Goal: Communication & Community: Answer question/provide support

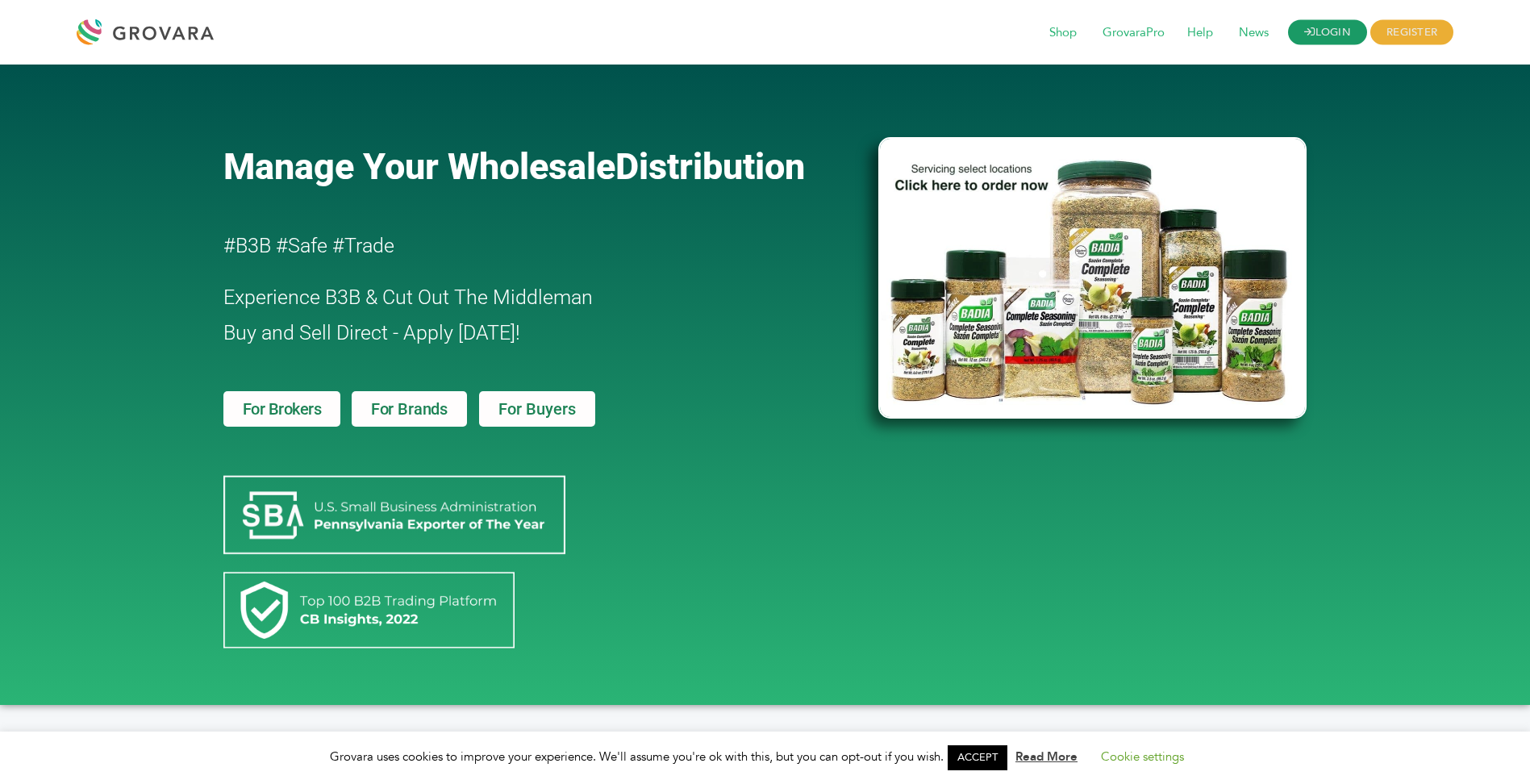
click at [1329, 32] on link "LOGIN" at bounding box center [1327, 32] width 79 height 25
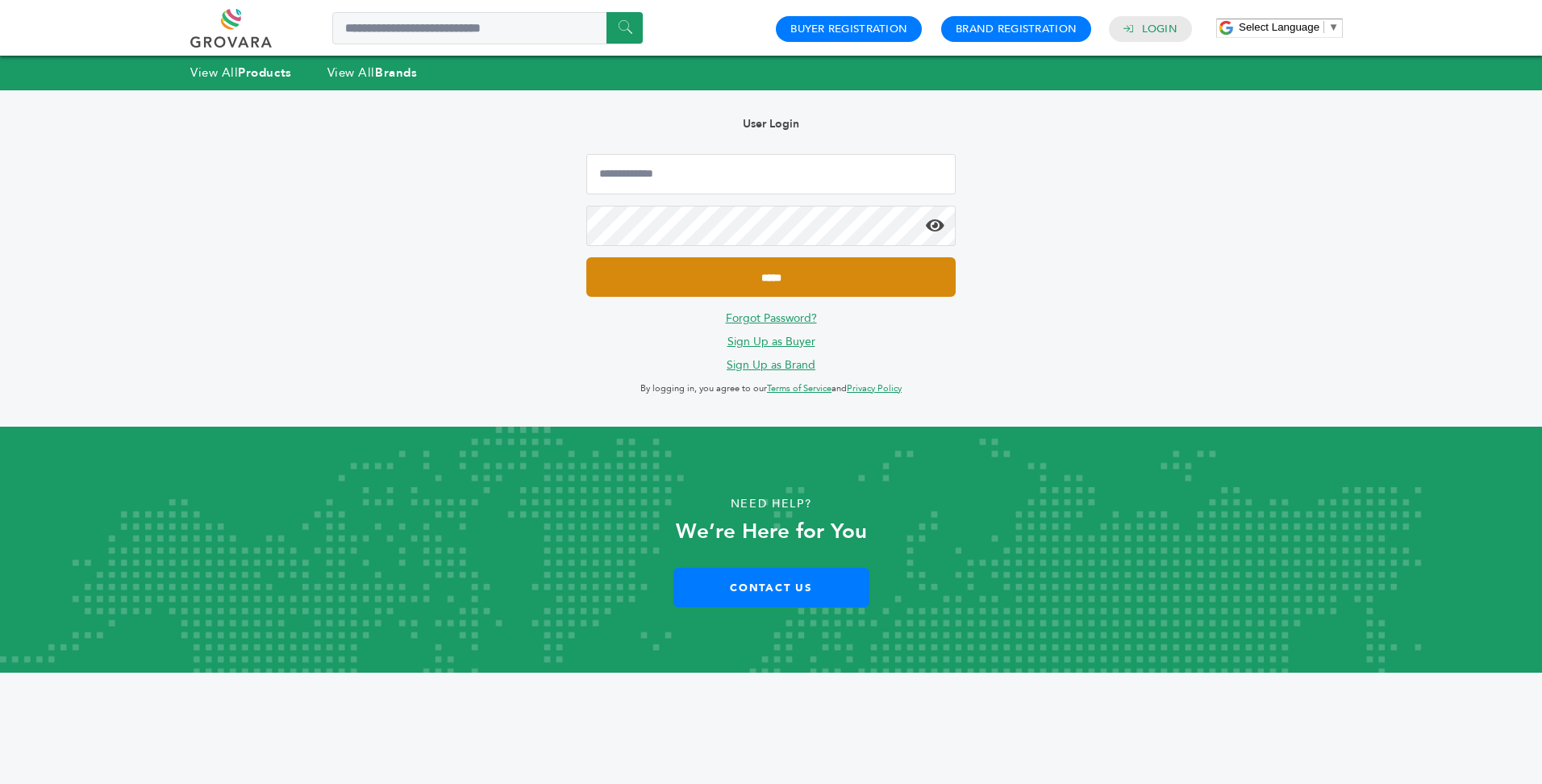
type input "**********"
click at [764, 272] on input "*****" at bounding box center [771, 277] width 370 height 40
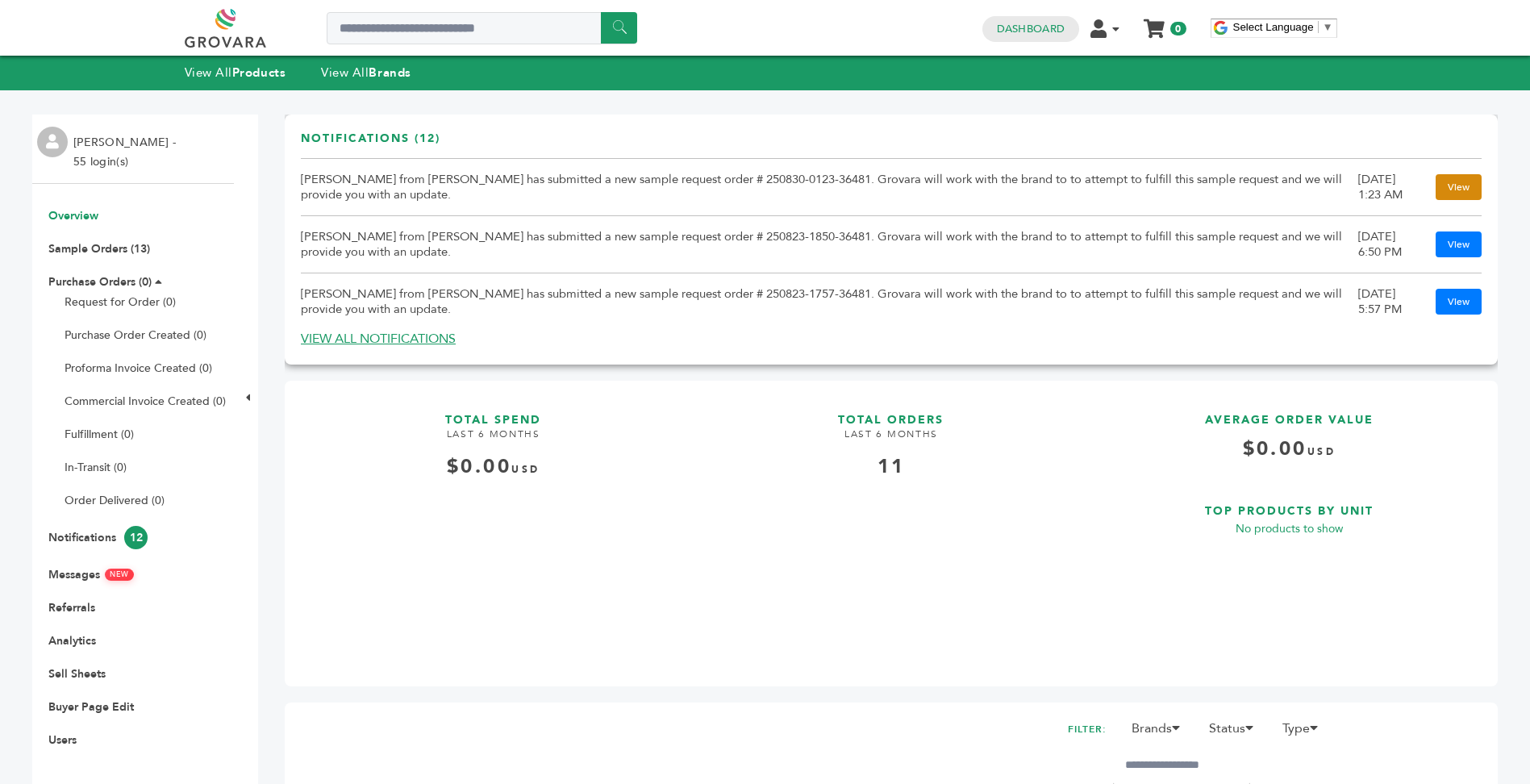
click at [1450, 184] on link "View" at bounding box center [1458, 187] width 46 height 26
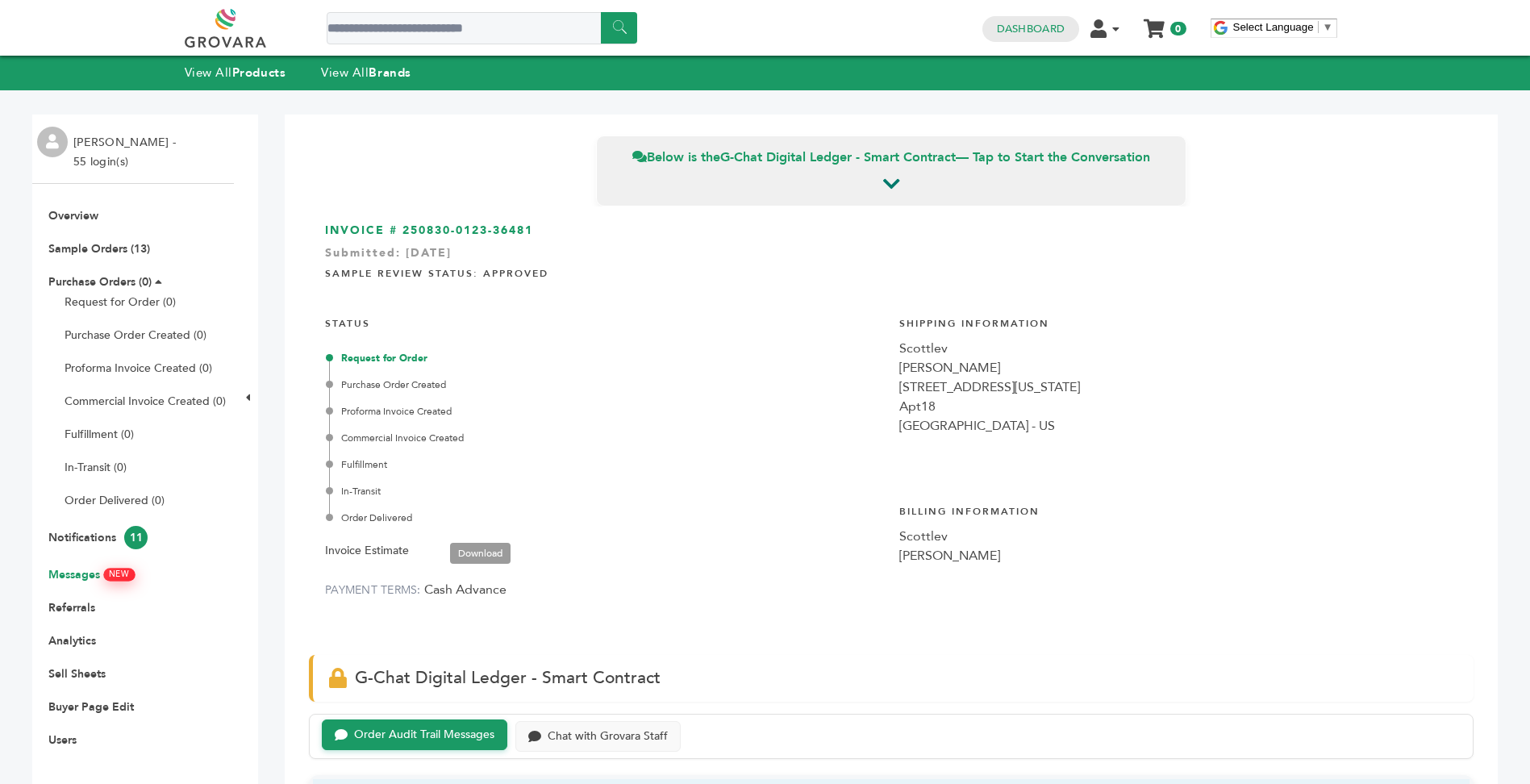
click at [81, 576] on link "Messages NEW" at bounding box center [91, 575] width 86 height 15
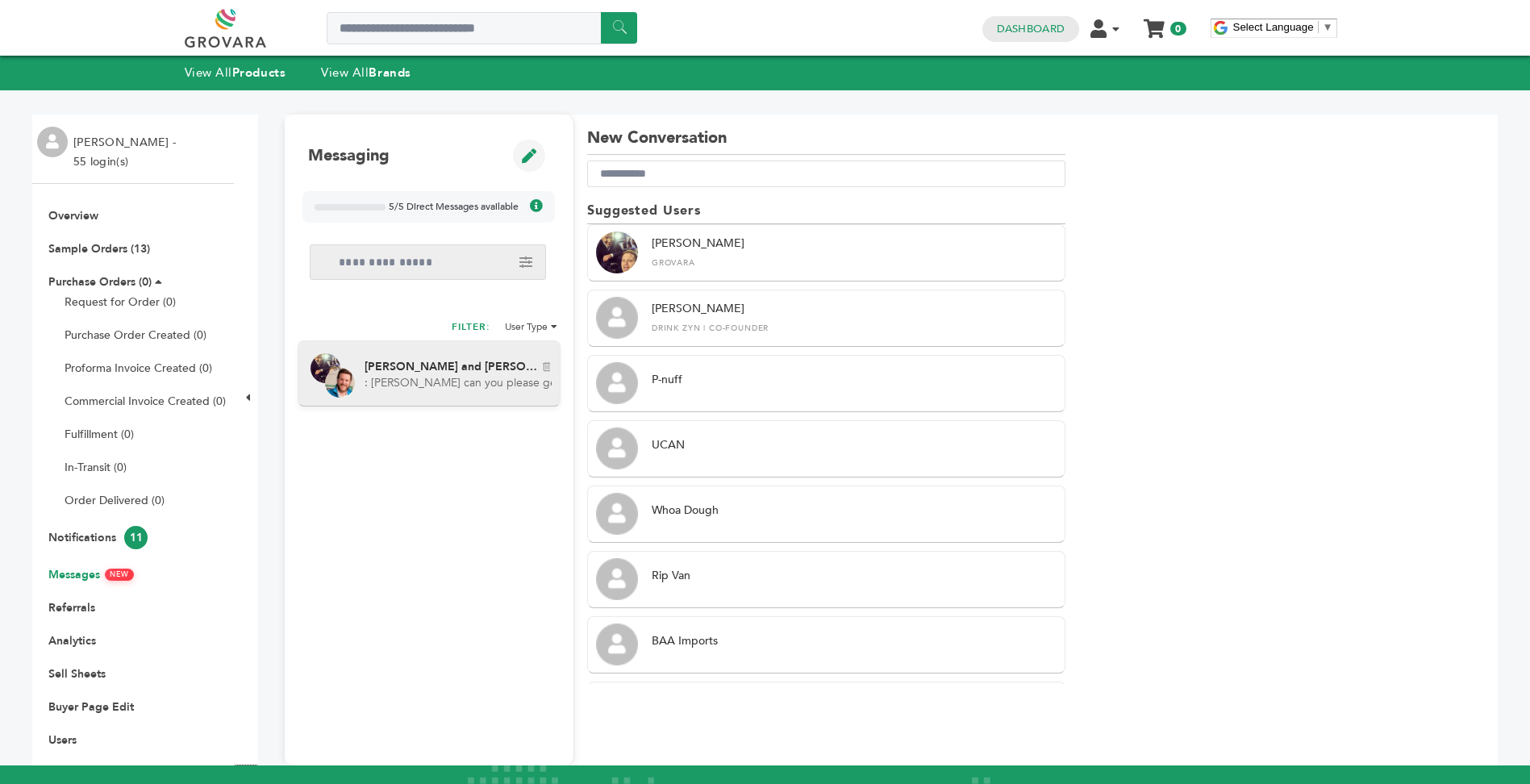
click at [394, 364] on span "Peter and Barry" at bounding box center [454, 367] width 179 height 12
type input "**********"
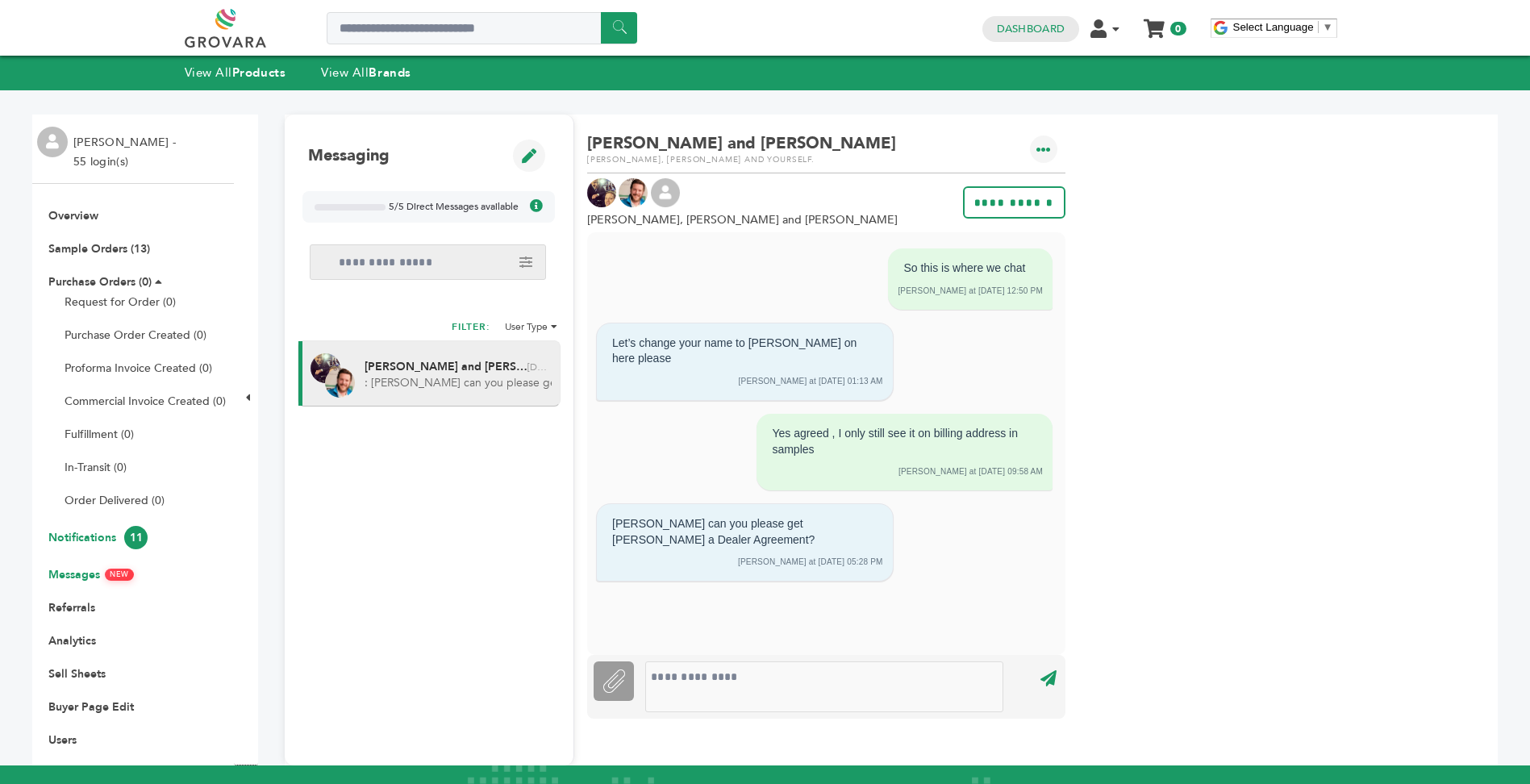
click at [90, 537] on link "Notifications 11" at bounding box center [97, 537] width 99 height 15
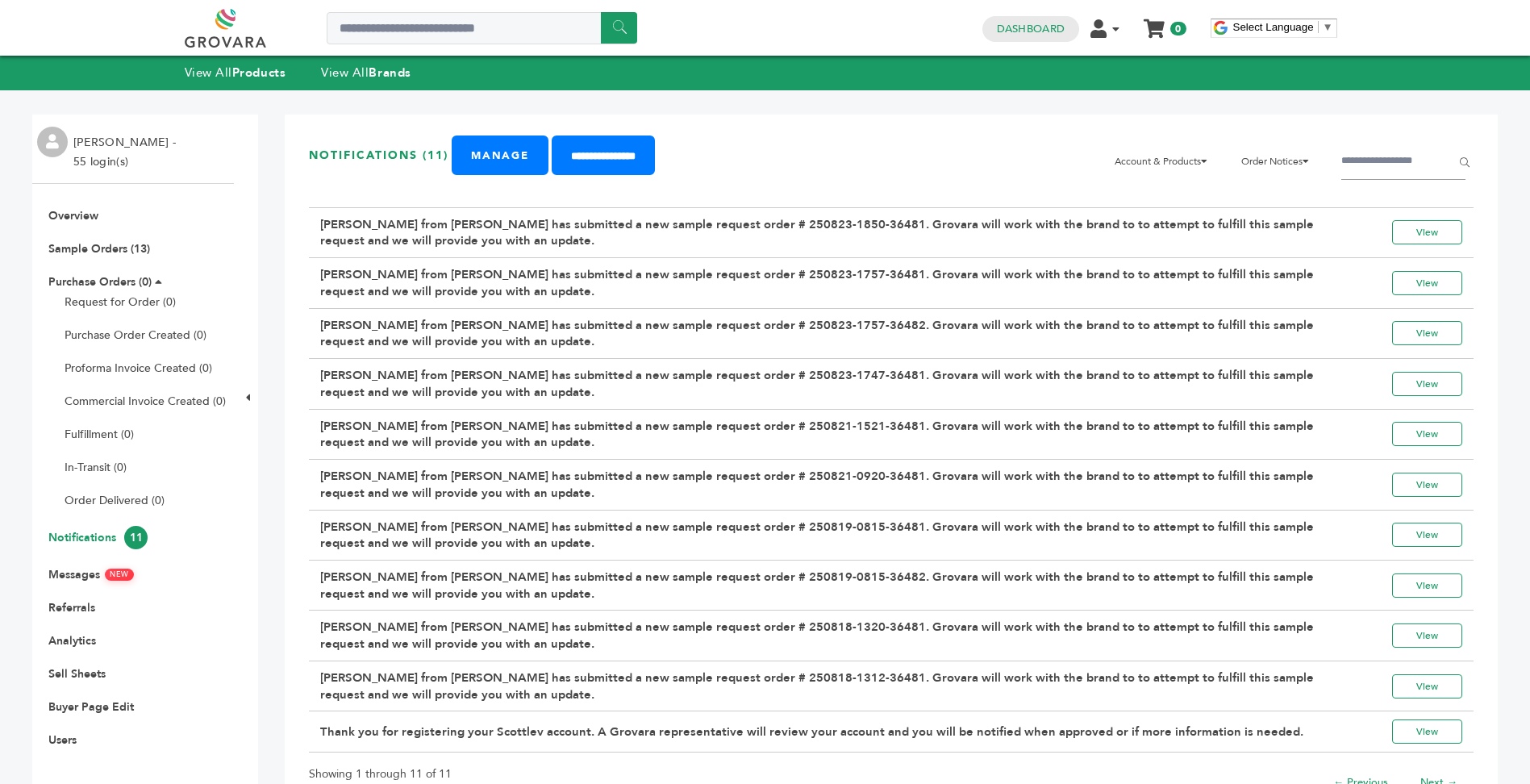
click at [880, 269] on td "Scott Levenberg from Scottlev has submitted a new sample request order # 250823…" at bounding box center [833, 283] width 1049 height 50
click at [1404, 283] on link "View" at bounding box center [1427, 282] width 70 height 24
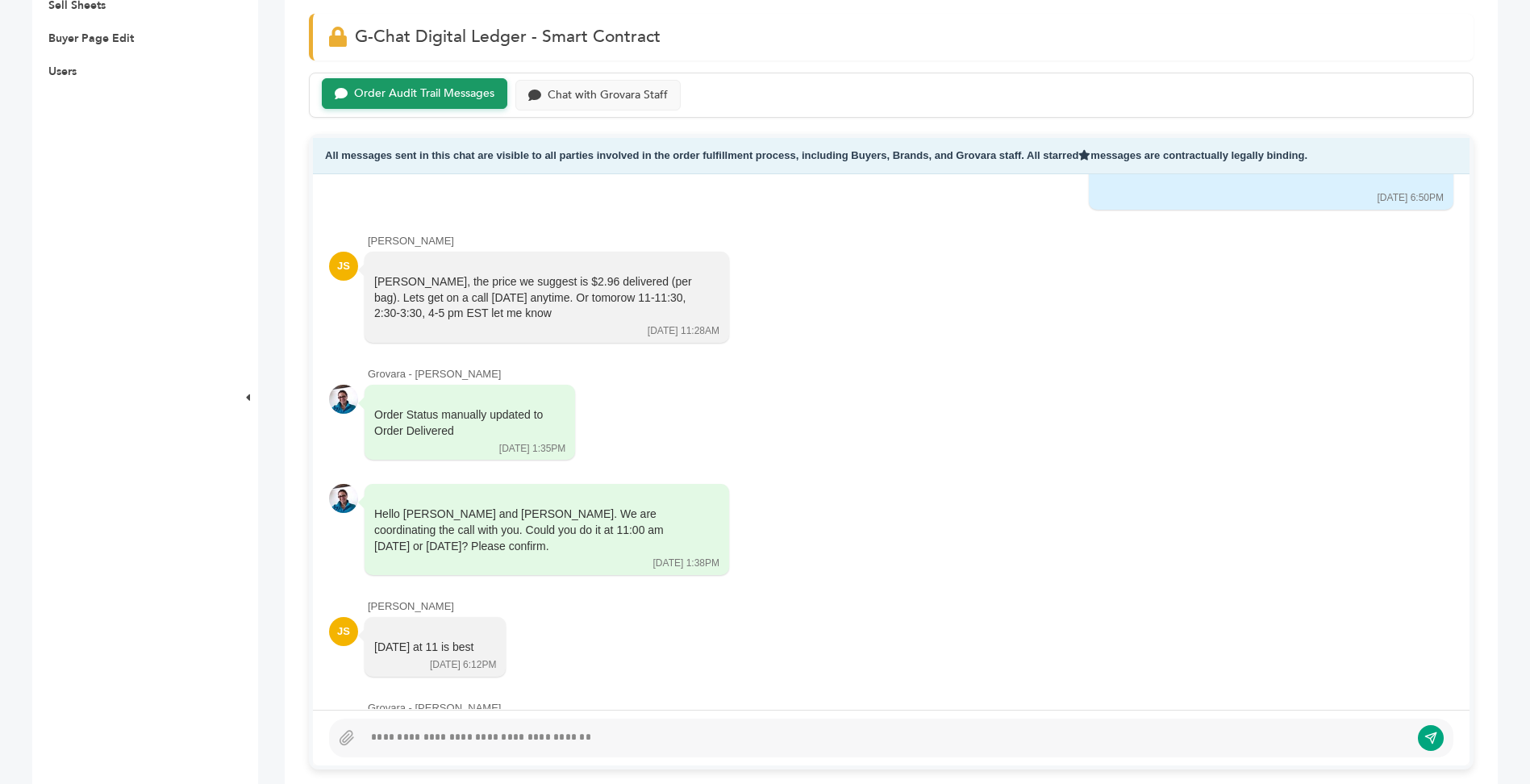
scroll to position [661, 0]
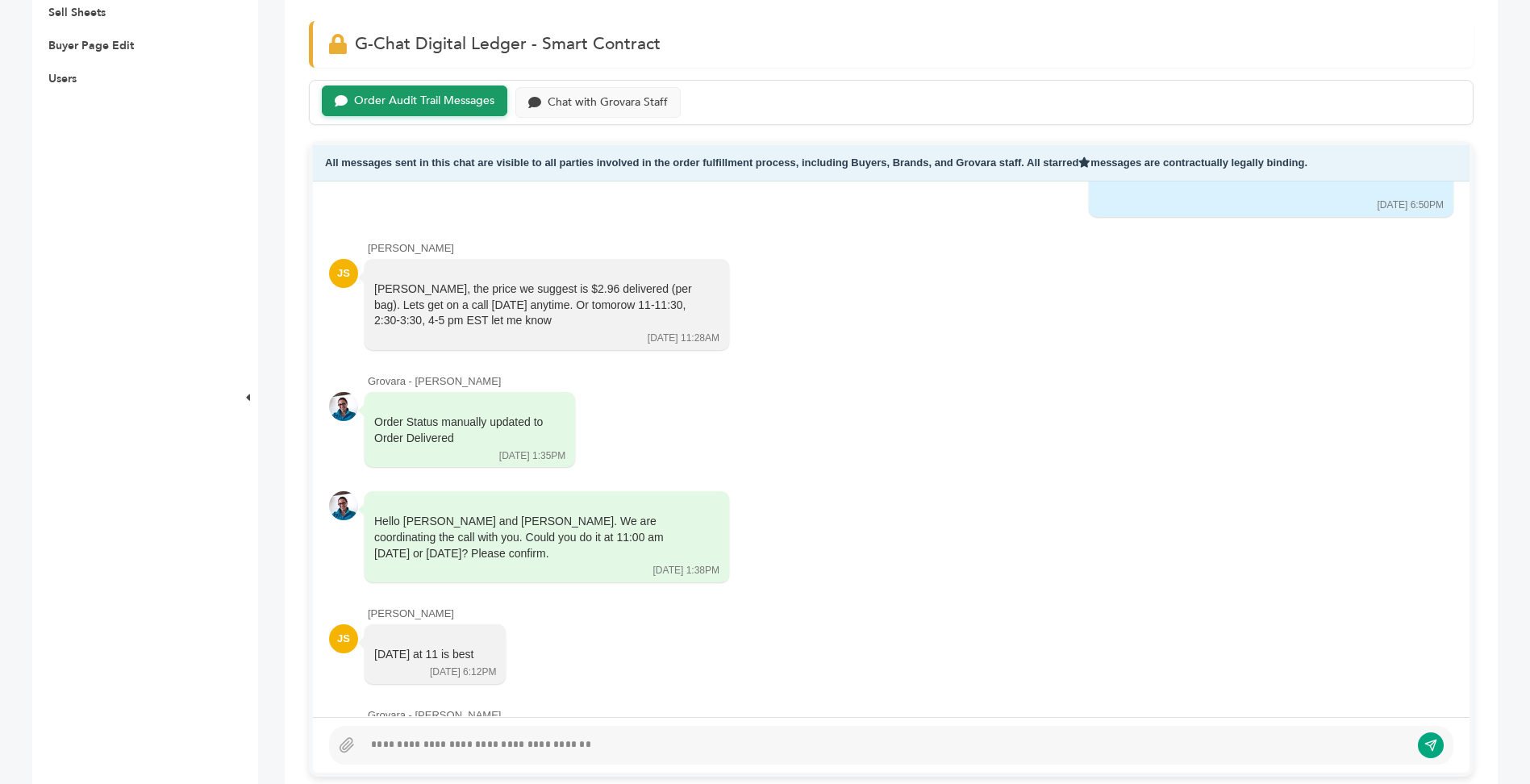
click at [436, 742] on div at bounding box center [886, 745] width 1047 height 19
click at [400, 737] on div "**********" at bounding box center [880, 745] width 1035 height 19
click at [403, 741] on div "**********" at bounding box center [880, 745] width 1035 height 19
click at [1425, 745] on icon "submit" at bounding box center [1419, 744] width 14 height 14
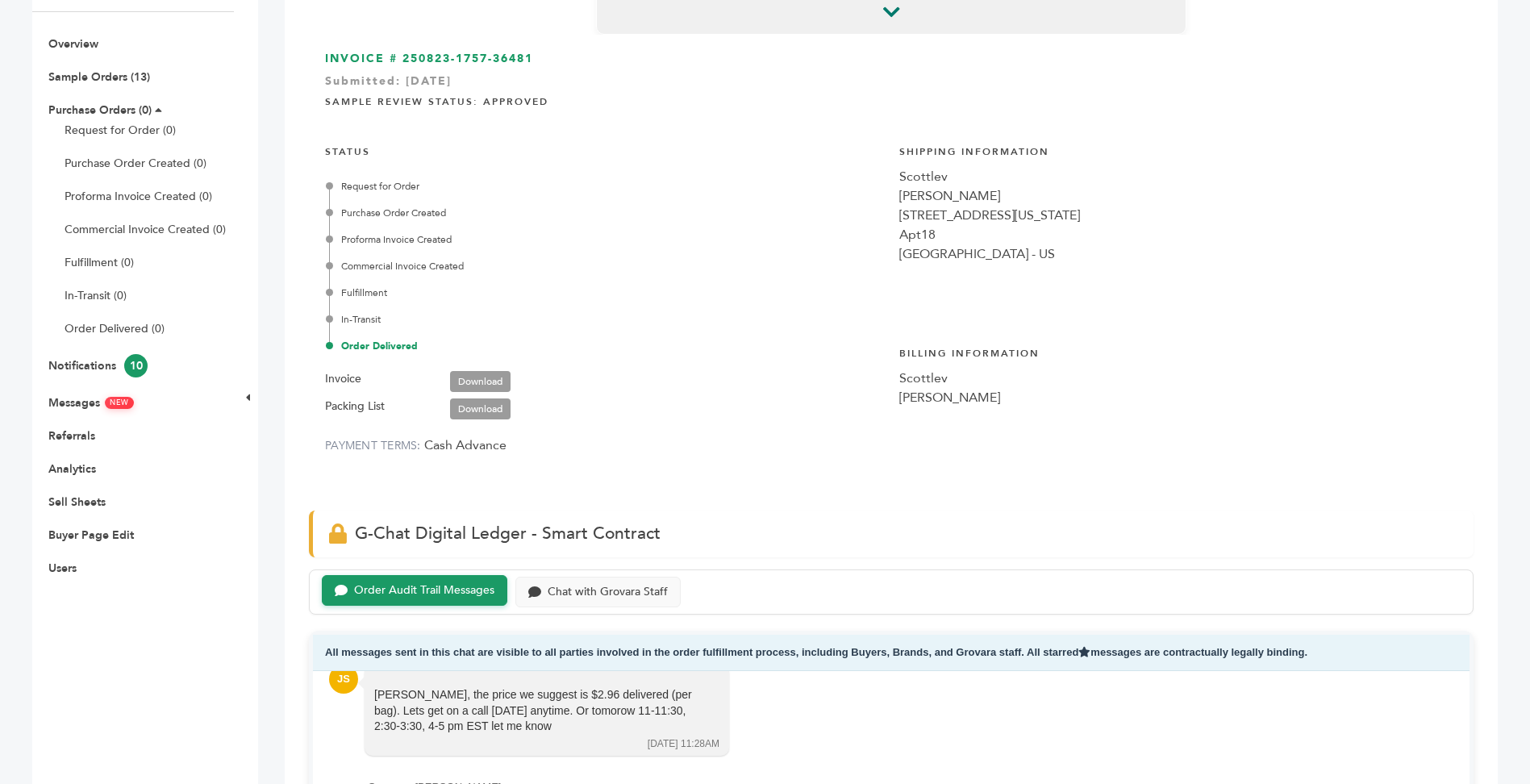
scroll to position [169, 0]
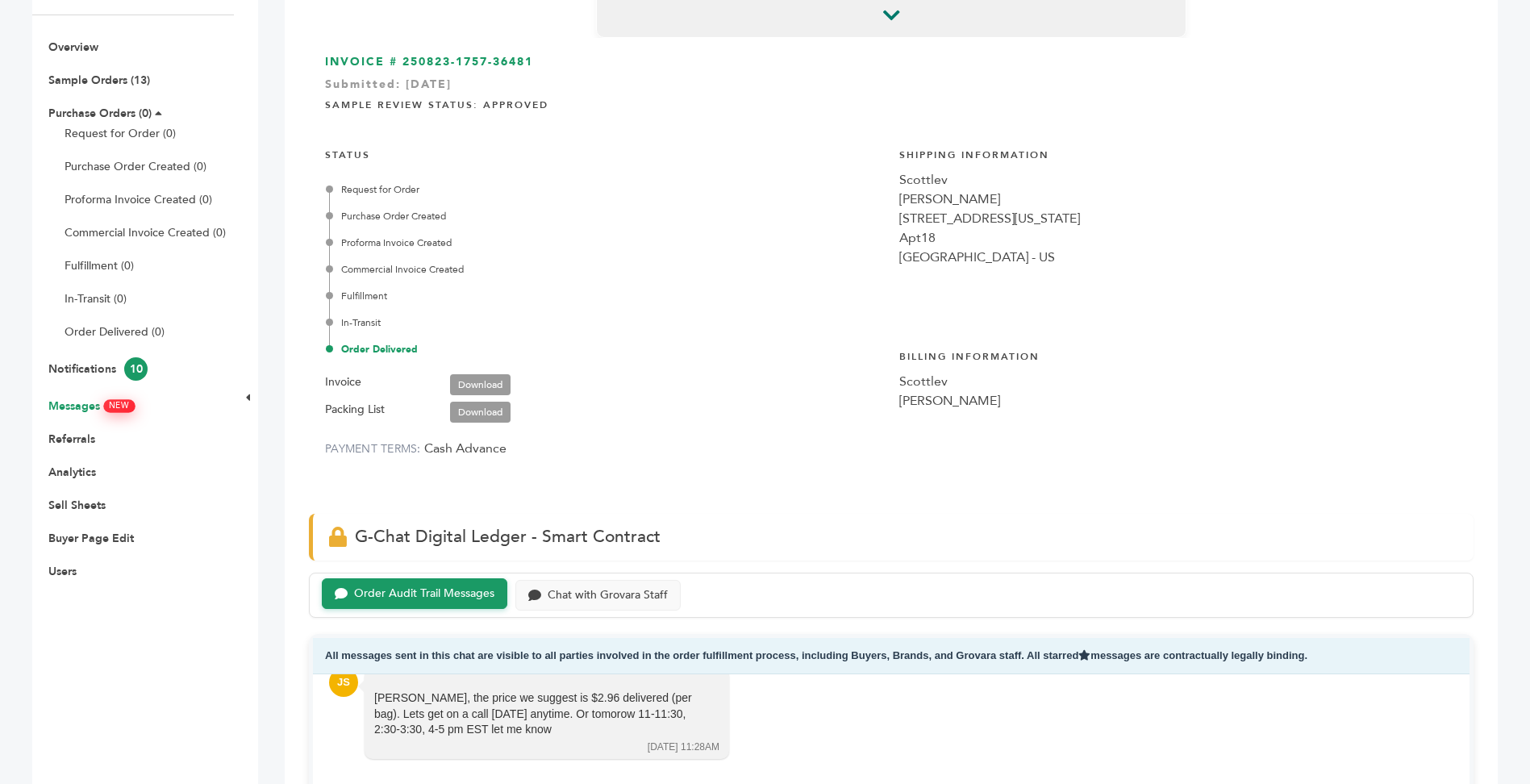
click at [96, 401] on link "Messages NEW" at bounding box center [91, 406] width 86 height 15
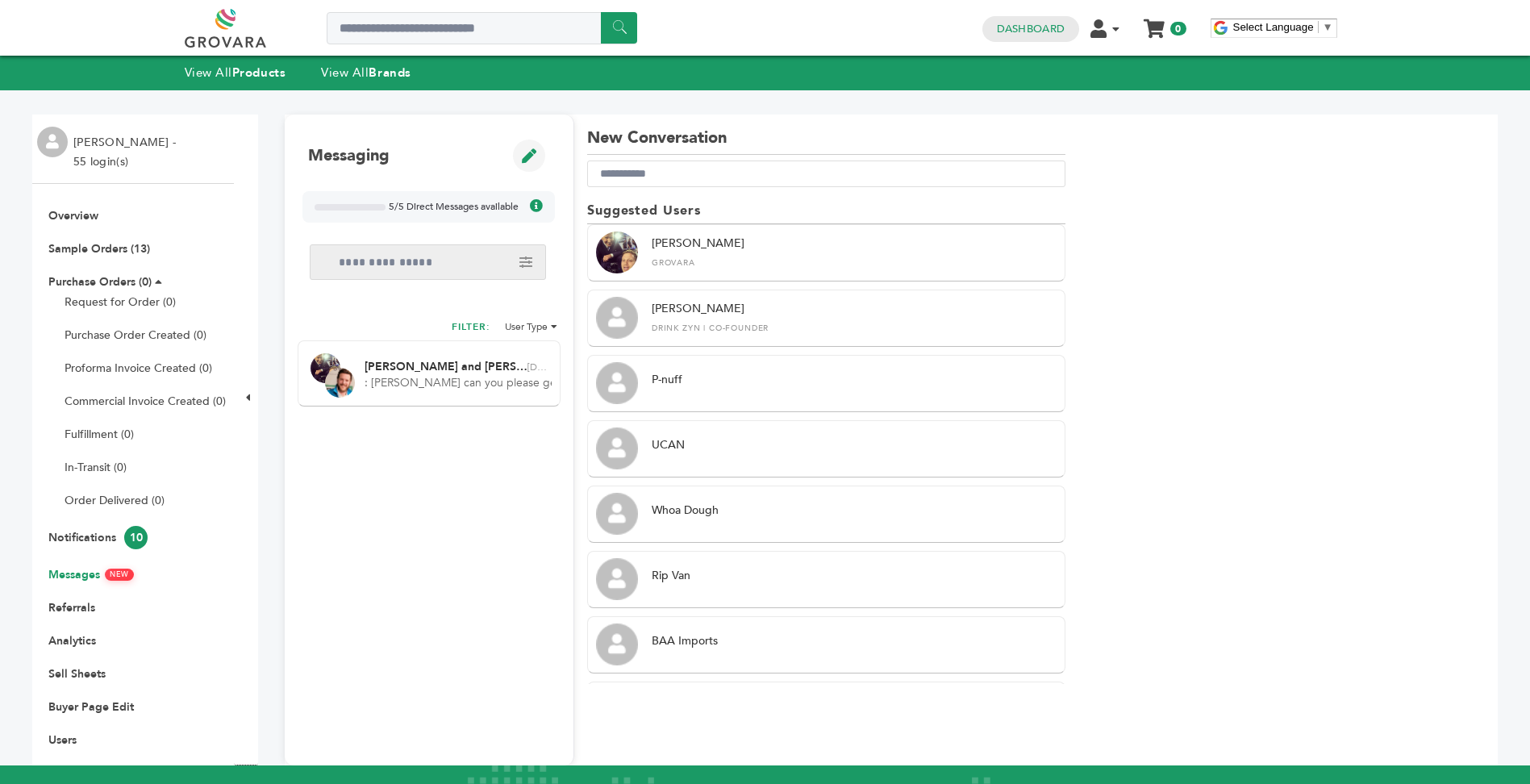
click at [135, 519] on ul "Overview Sample Orders (13) Purchase Orders (0) Request for Order (0) Purchase …" at bounding box center [133, 478] width 202 height 540
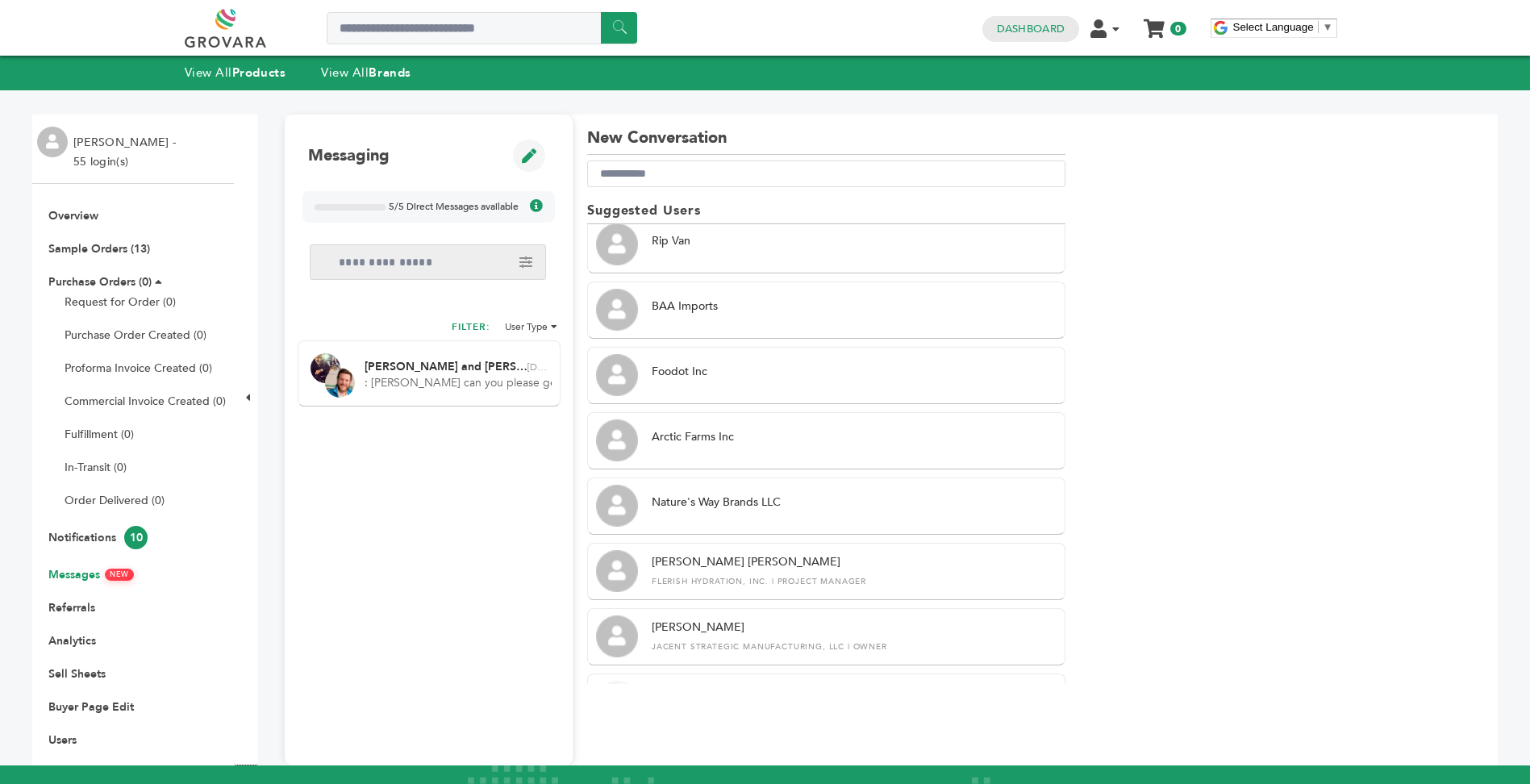
scroll to position [390, 0]
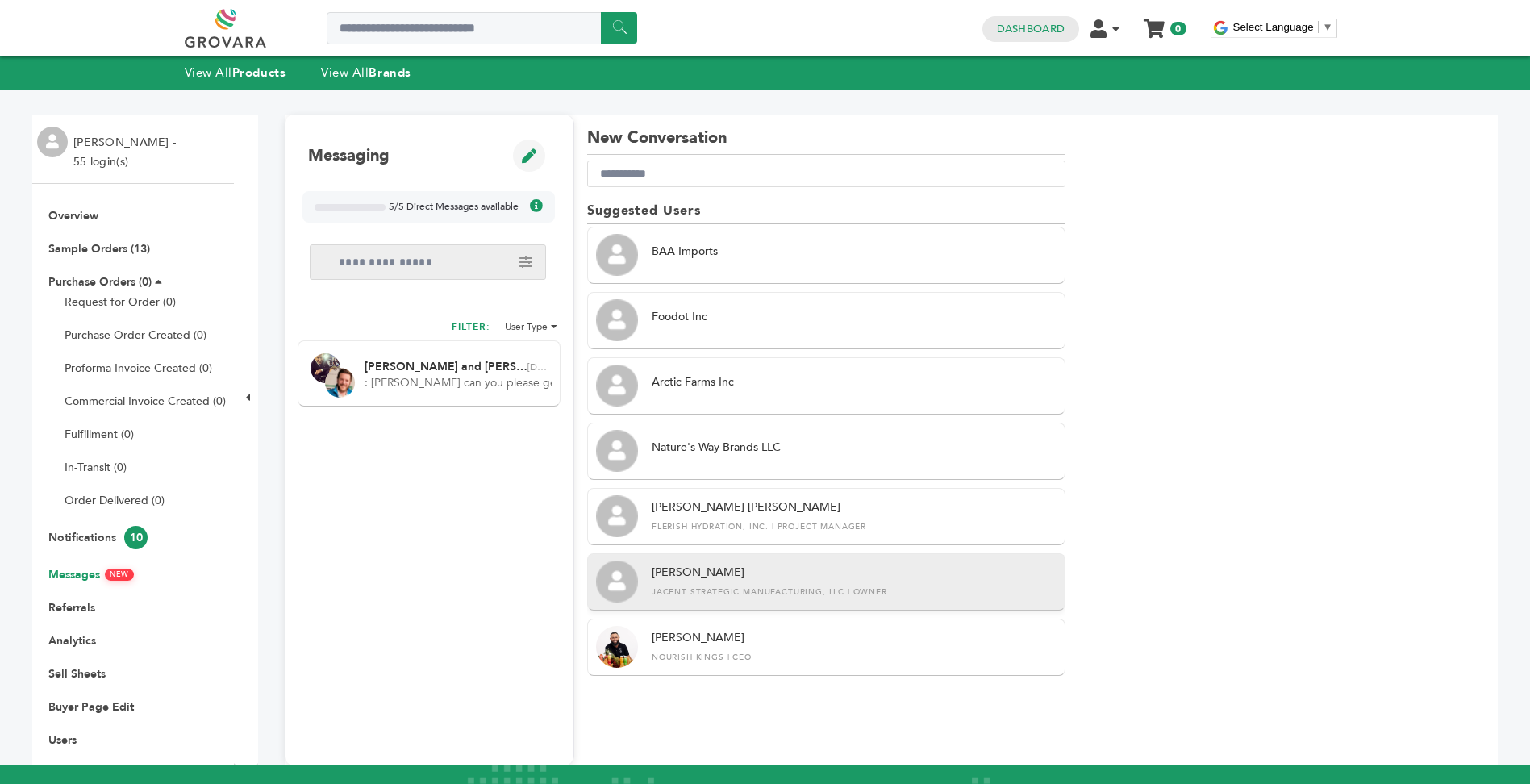
click at [844, 586] on div "Sam Roberts Jacent Strategic Manufacturing, LLC | Owner" at bounding box center [854, 581] width 405 height 33
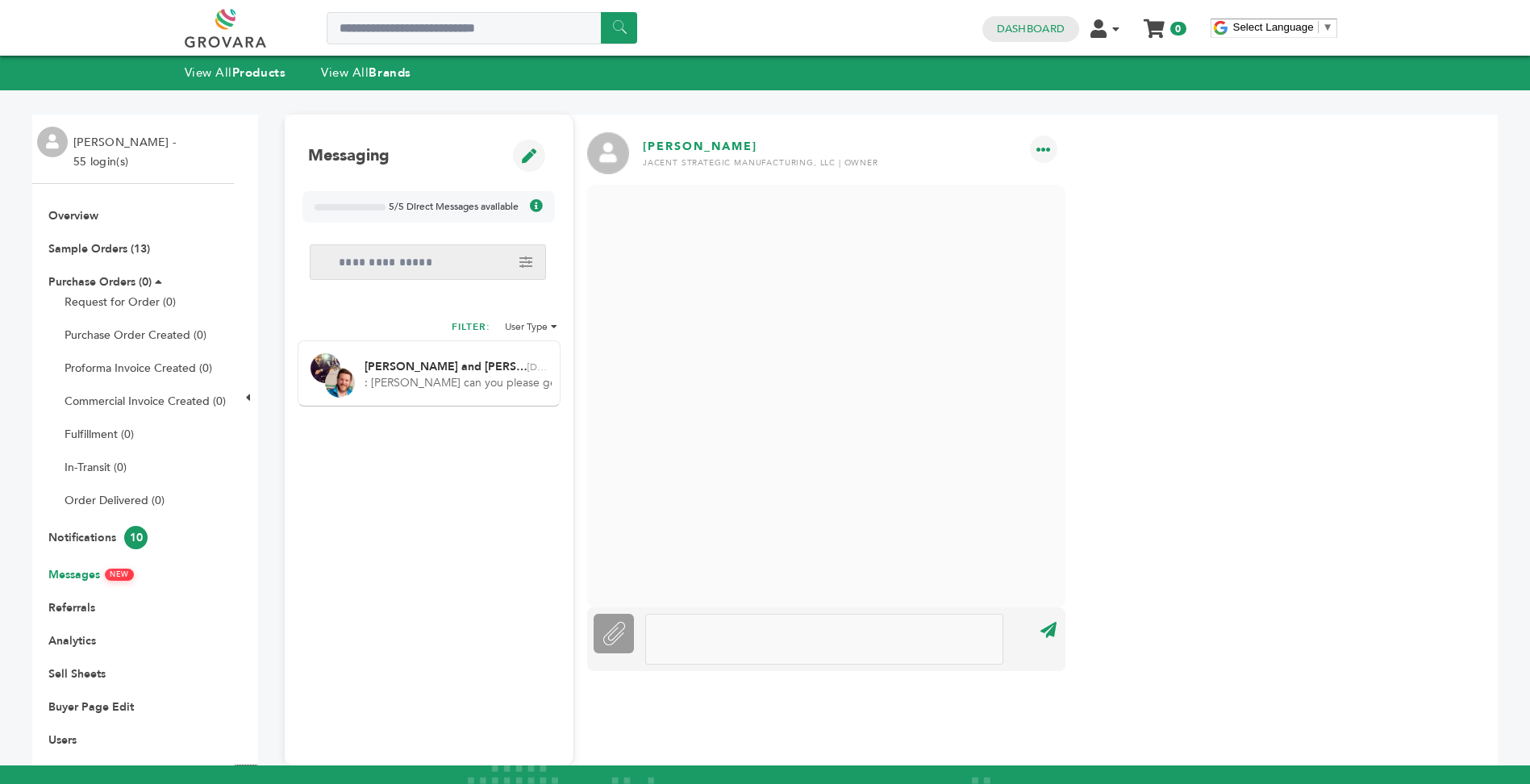
click at [696, 635] on div at bounding box center [824, 639] width 358 height 51
click at [119, 250] on link "Sample Orders (13)" at bounding box center [99, 248] width 101 height 15
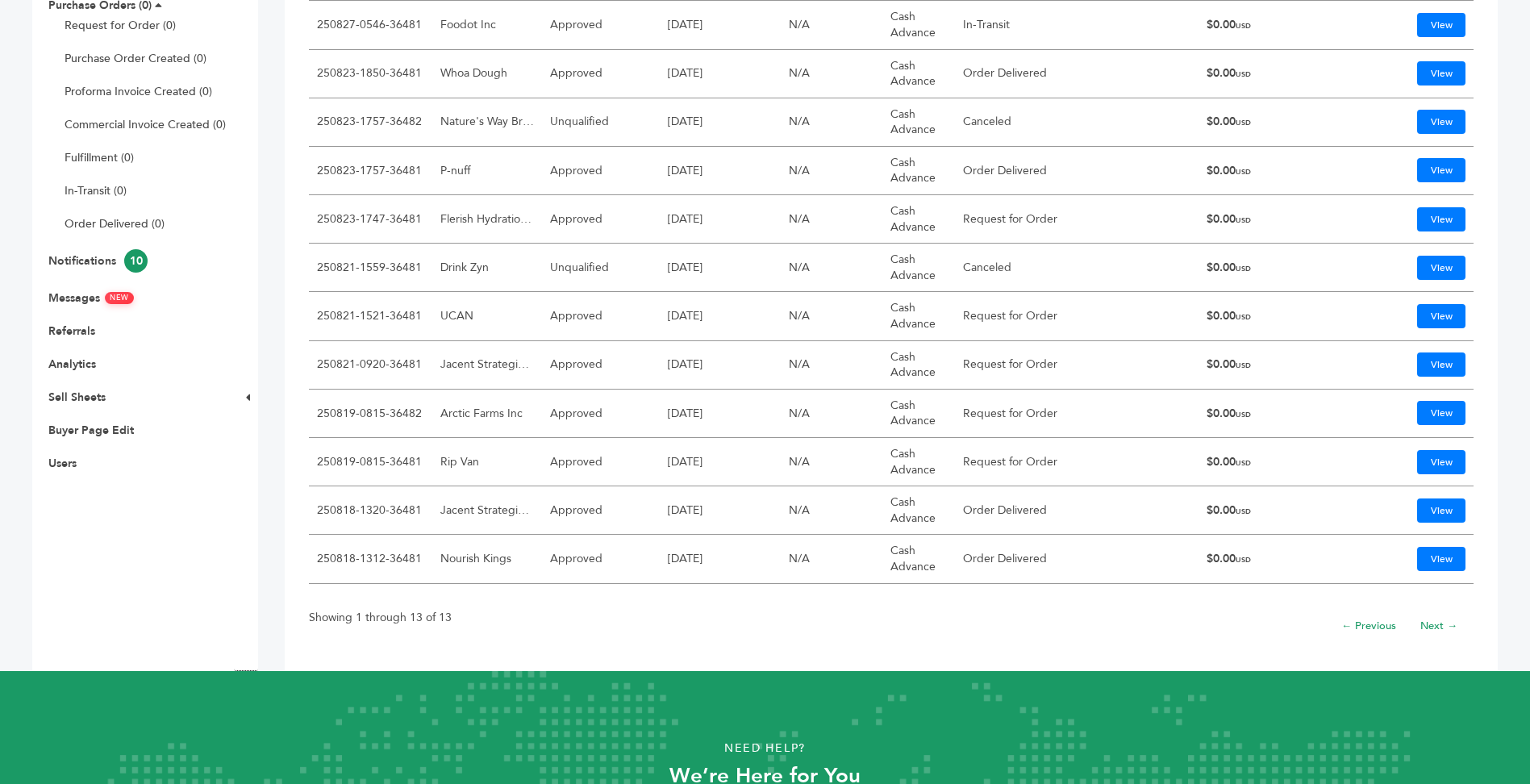
scroll to position [285, 0]
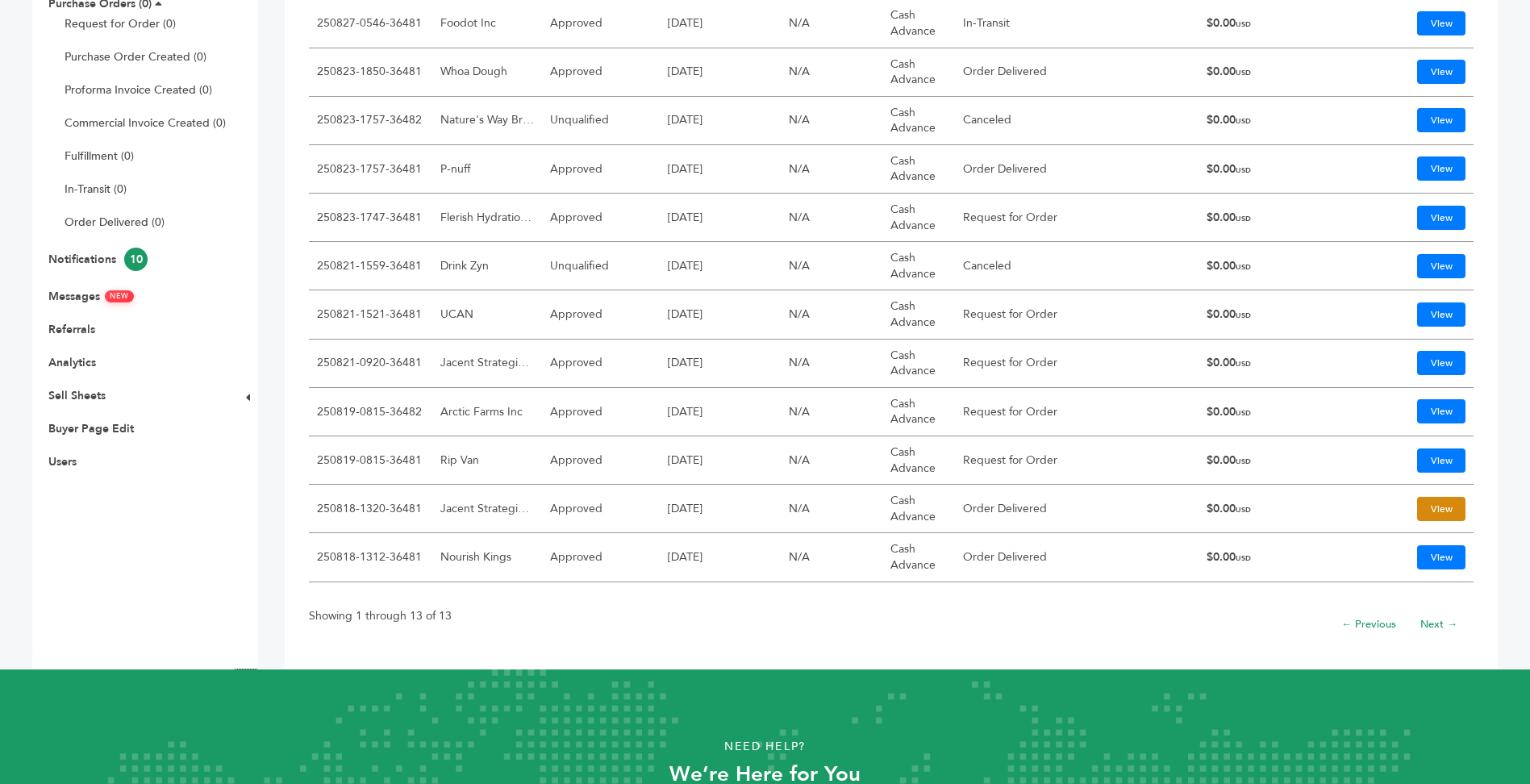
click at [1417, 512] on link "View" at bounding box center [1441, 508] width 48 height 24
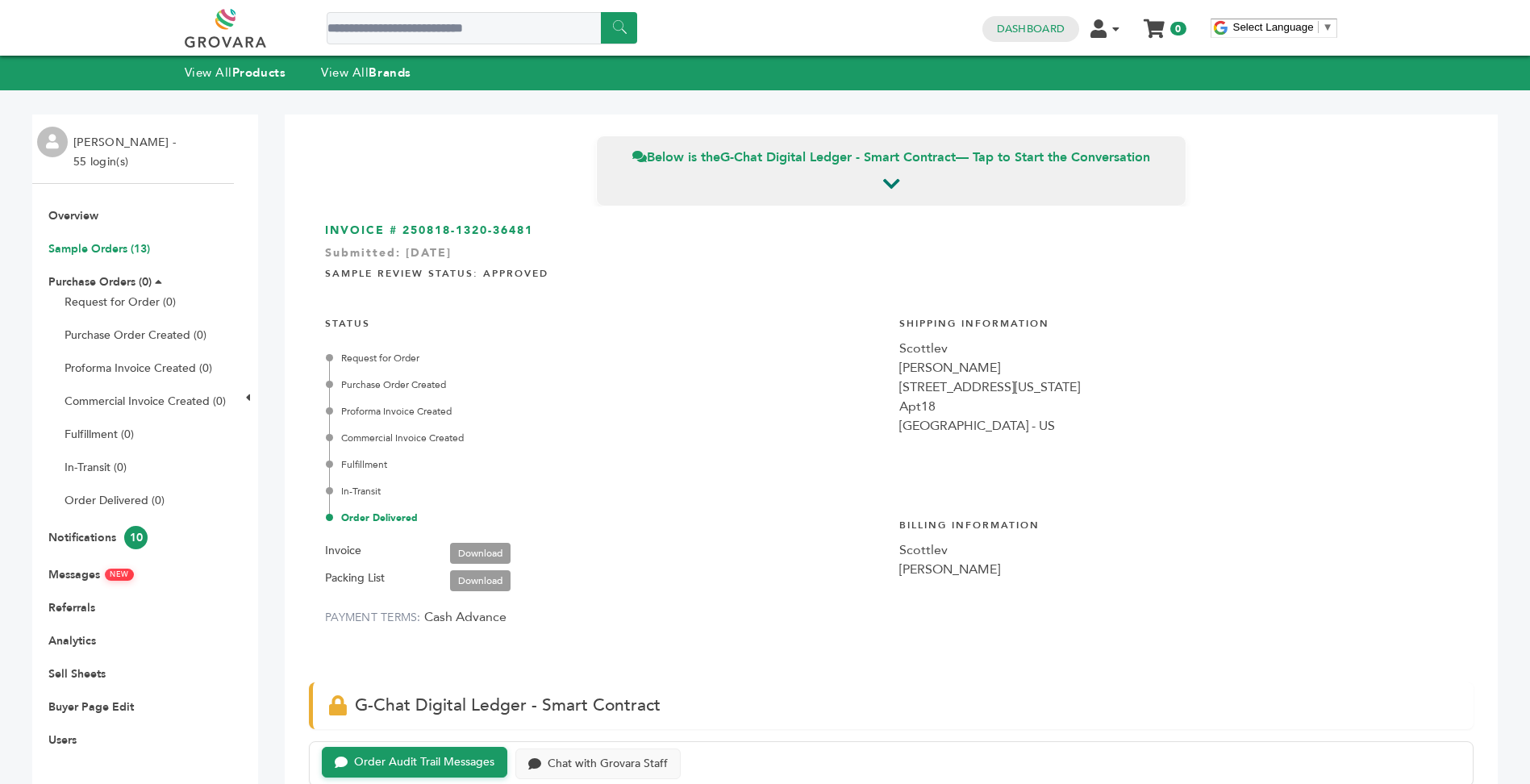
click at [127, 242] on link "Sample Orders (13)" at bounding box center [99, 248] width 101 height 15
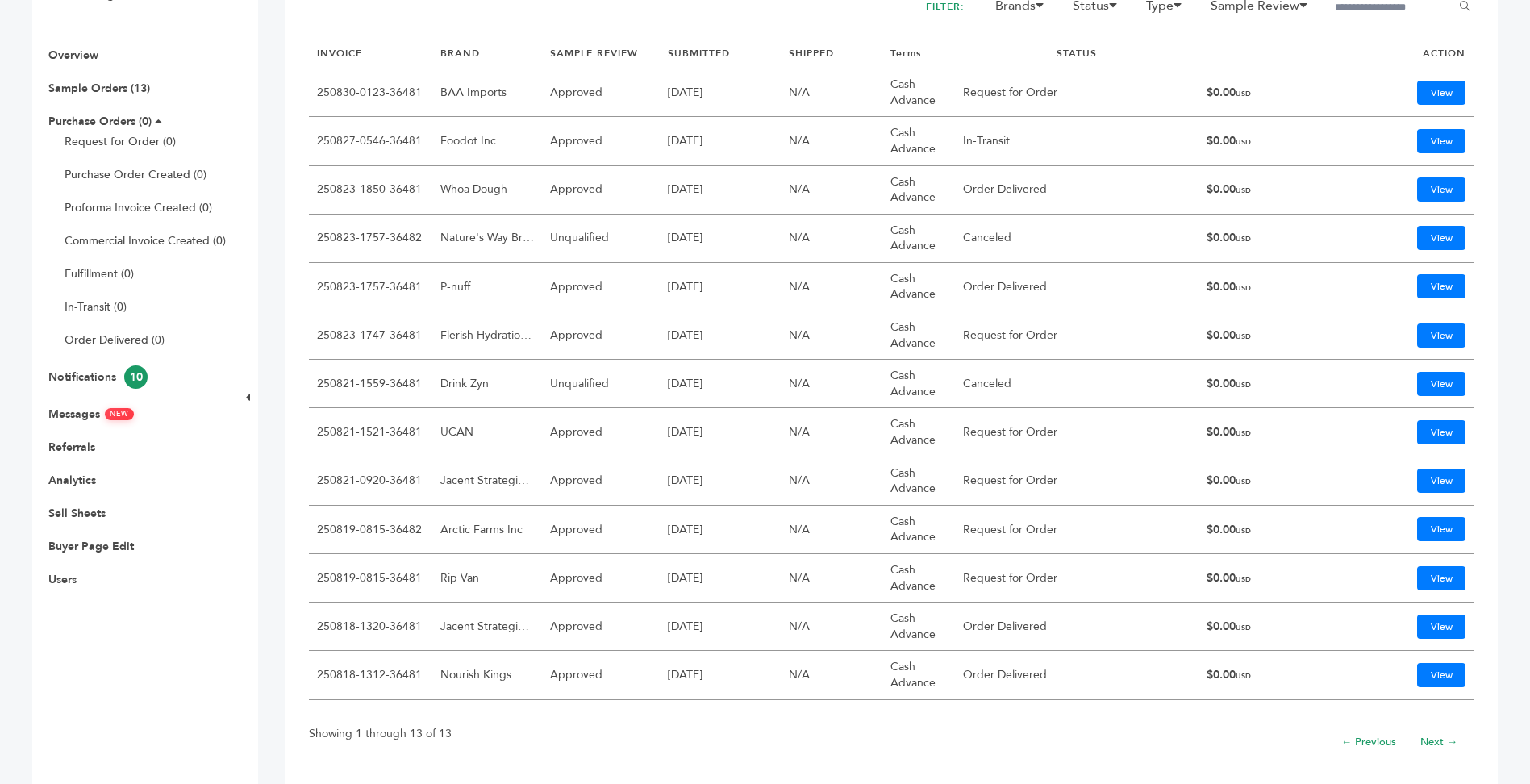
scroll to position [169, 0]
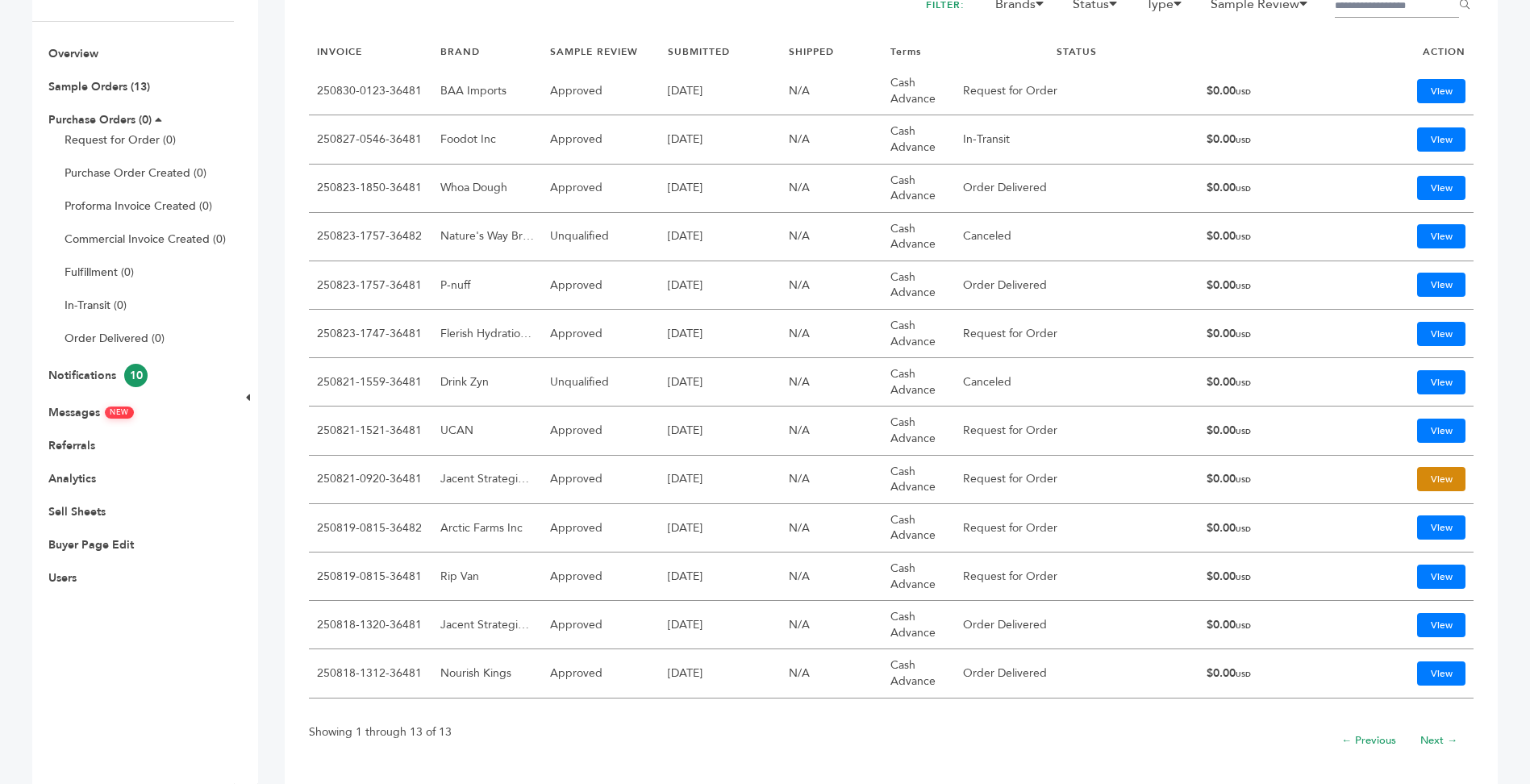
click at [1425, 474] on link "View" at bounding box center [1441, 478] width 48 height 24
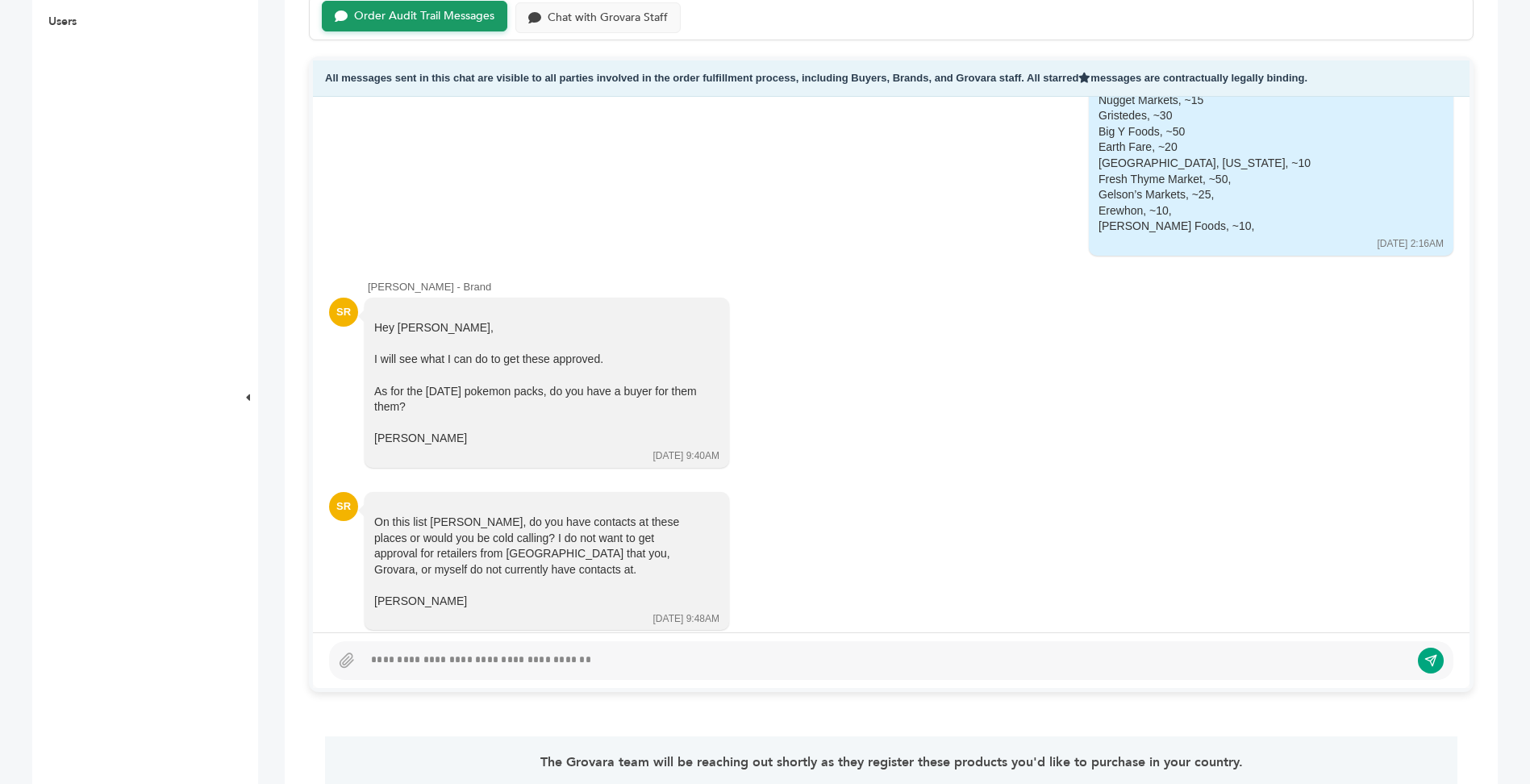
scroll to position [788, 0]
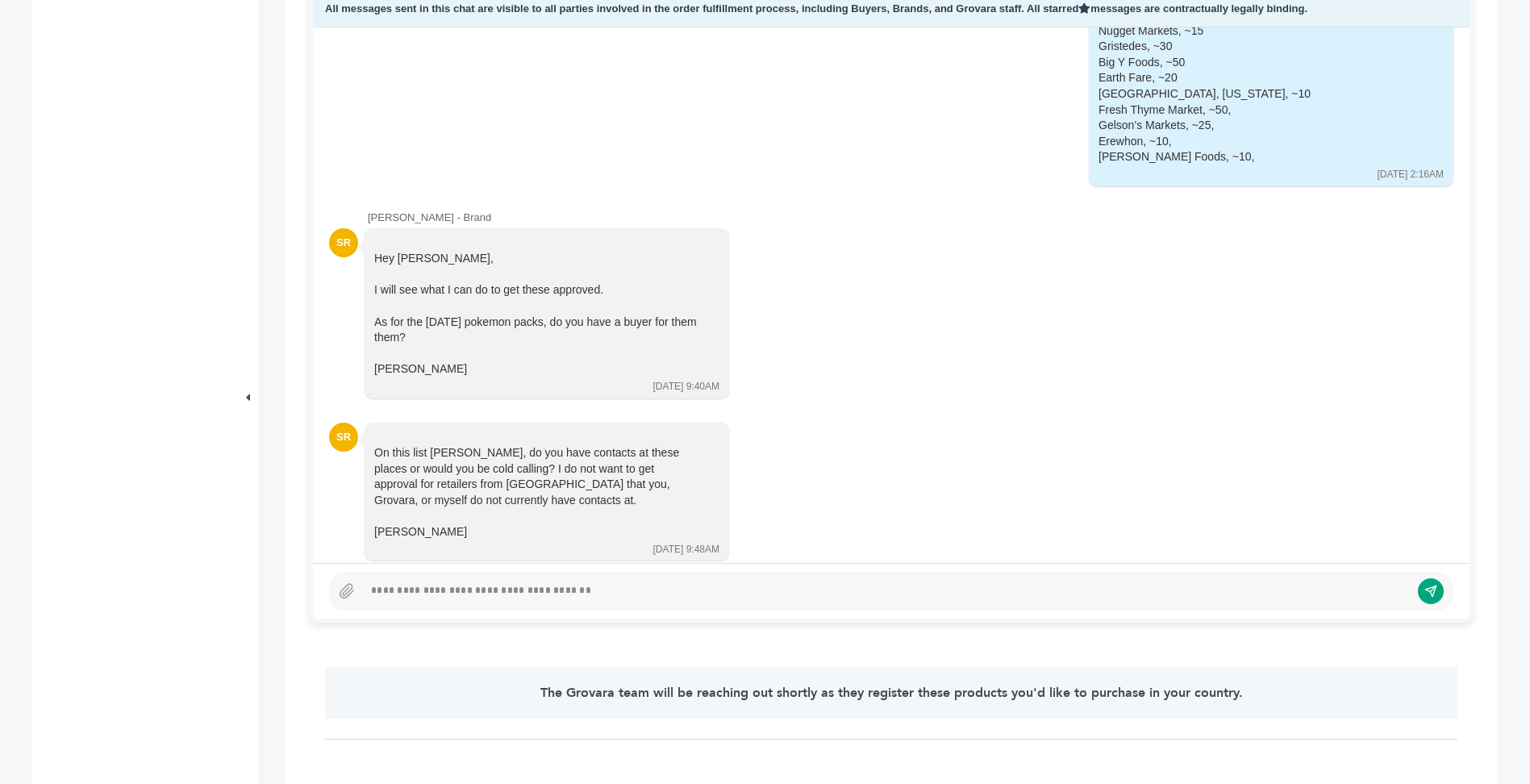
click at [405, 590] on div at bounding box center [886, 590] width 1047 height 19
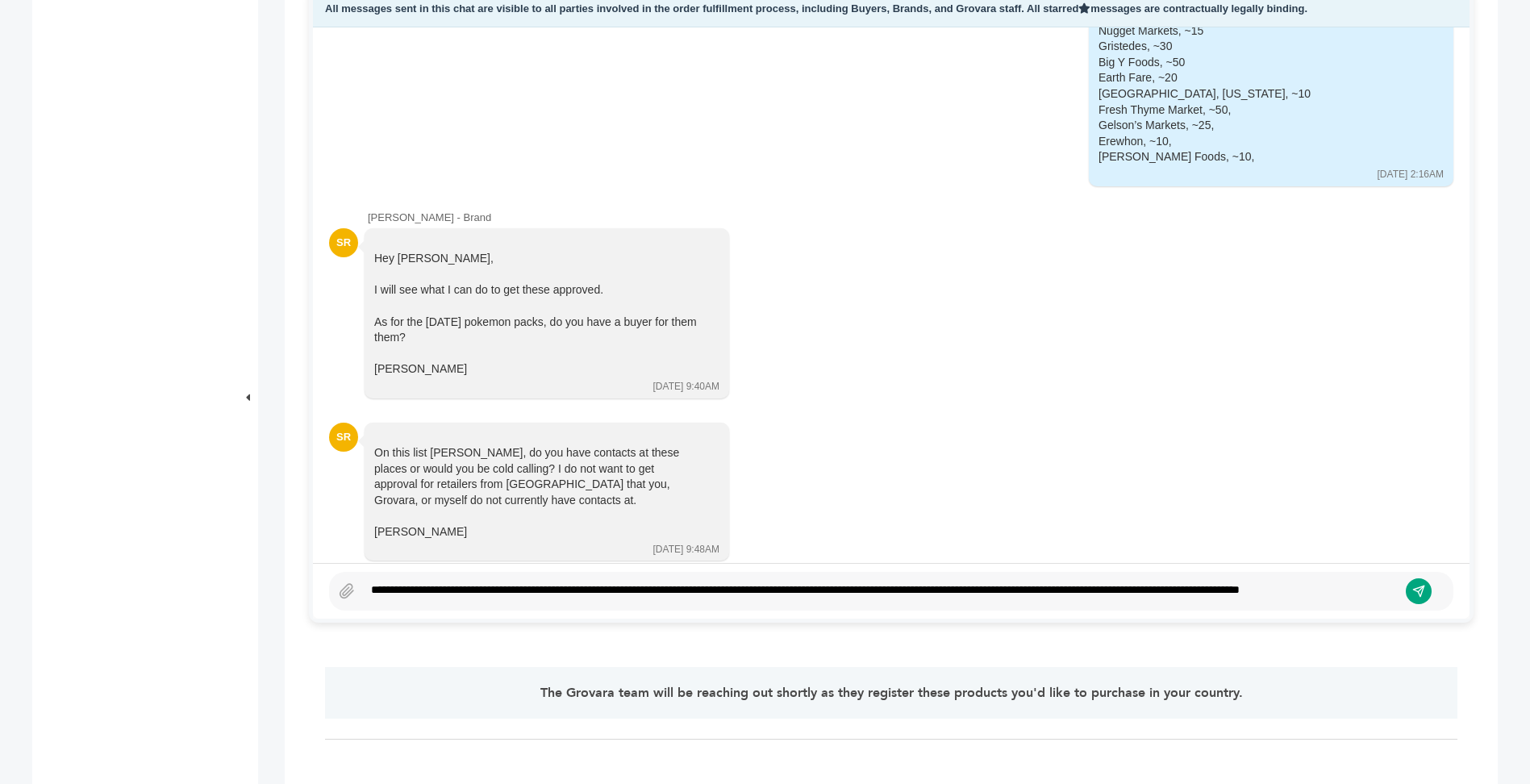
scroll to position [777, 0]
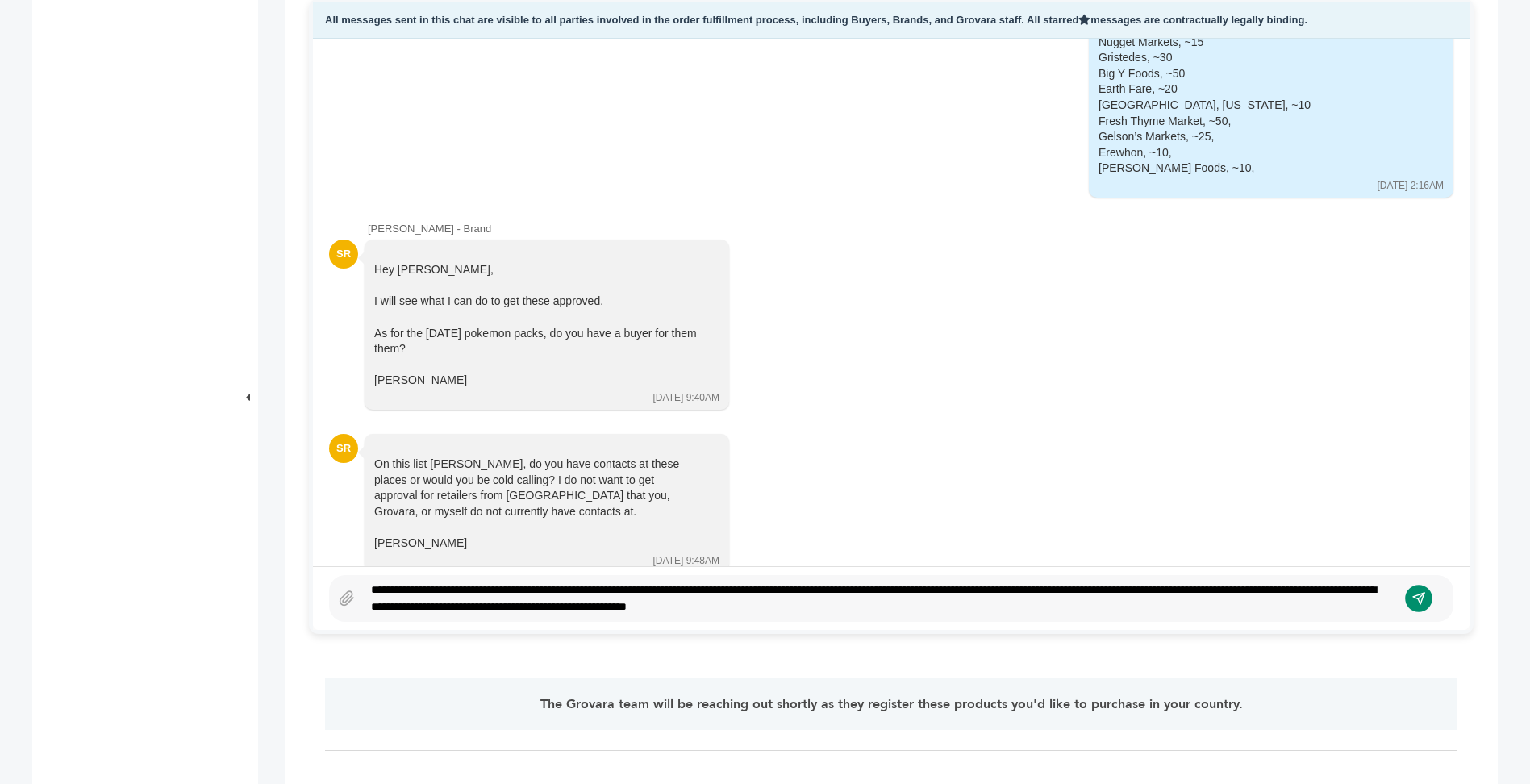
click at [1415, 600] on icon "submit" at bounding box center [1419, 598] width 14 height 14
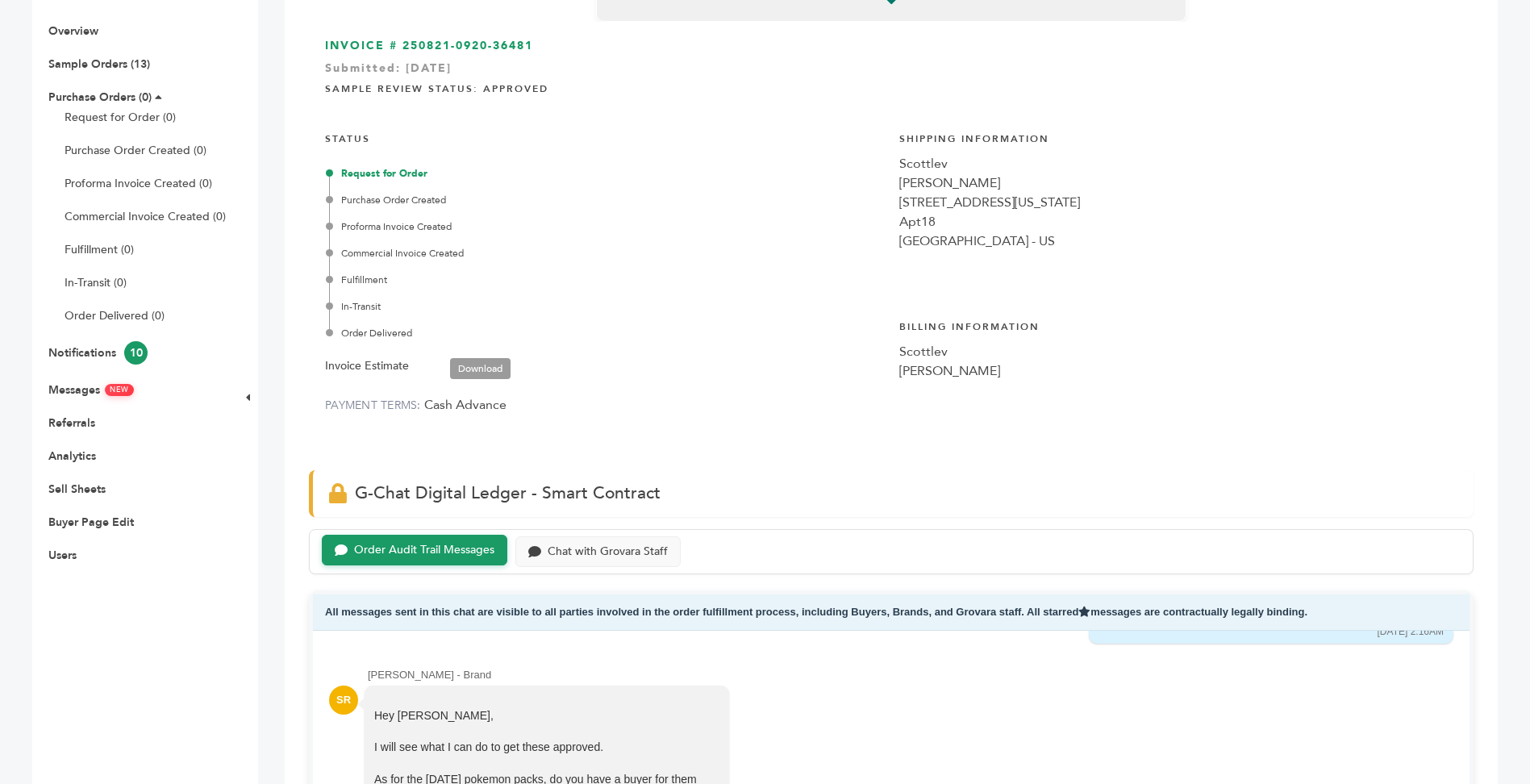
scroll to position [0, 0]
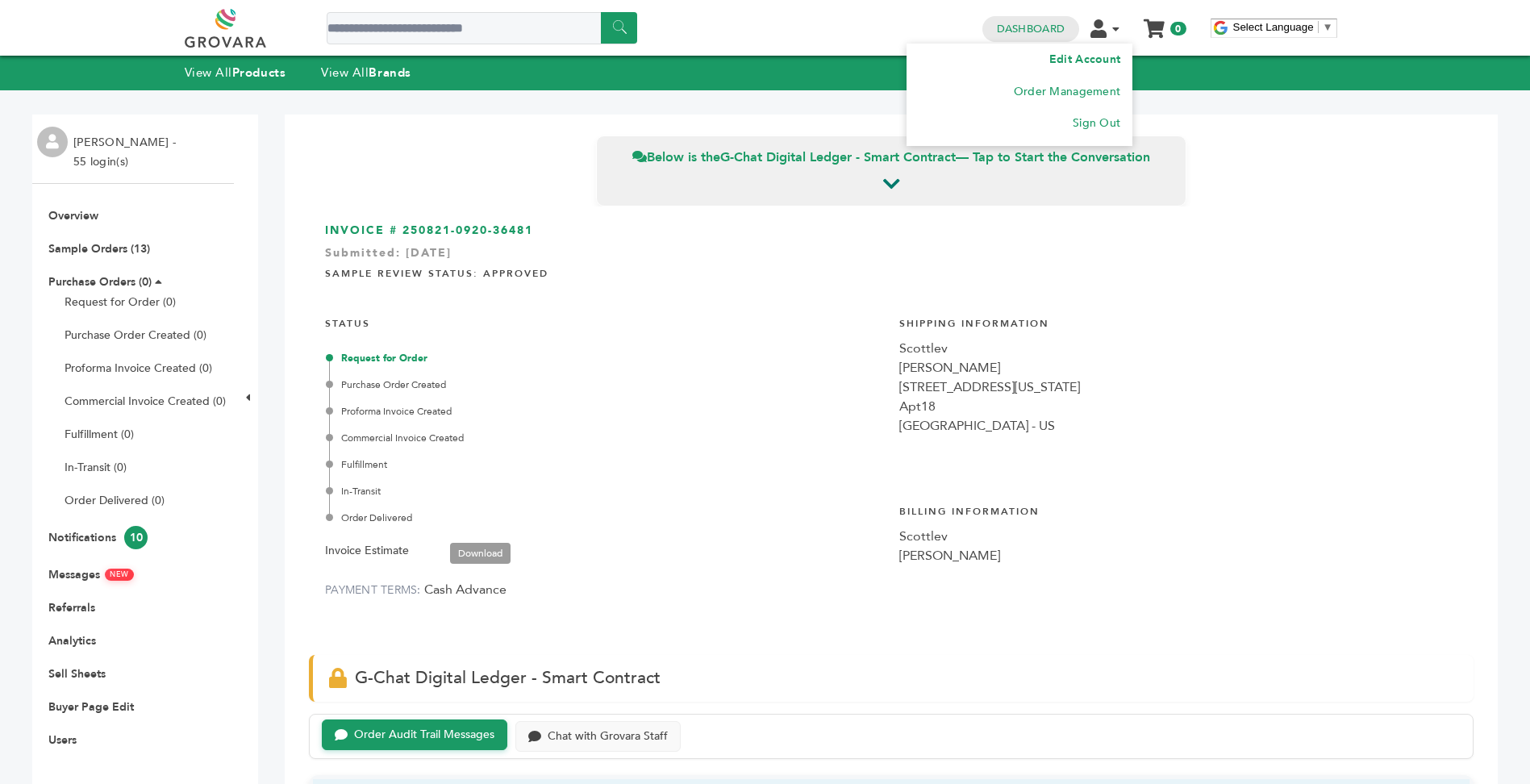
click at [1100, 53] on link "Edit Account" at bounding box center [1084, 59] width 71 height 15
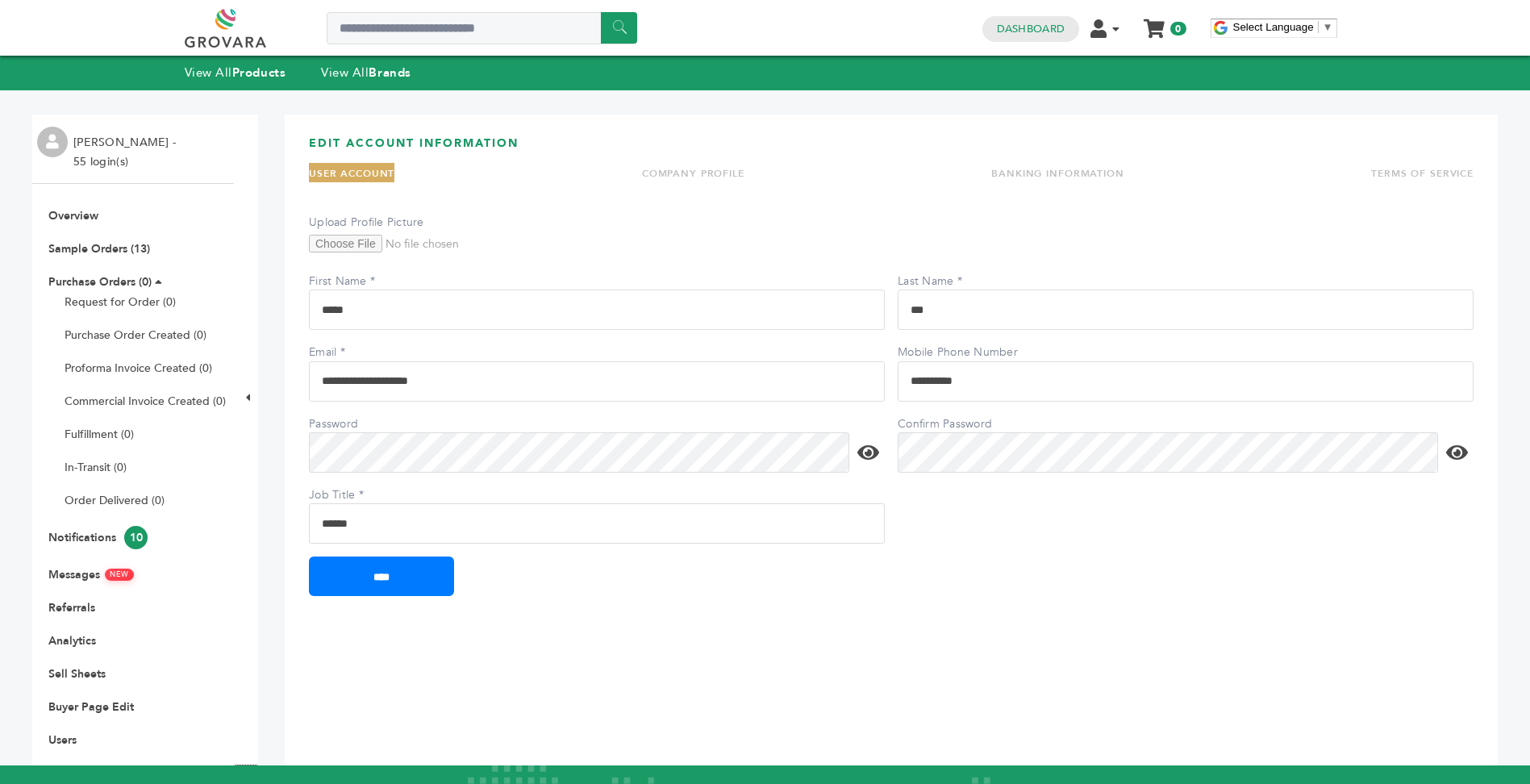
click at [372, 243] on input "Upload Profile Picture" at bounding box center [596, 252] width 576 height 41
click at [97, 537] on link "Notifications 10" at bounding box center [97, 537] width 99 height 15
